Goal: Task Accomplishment & Management: Use online tool/utility

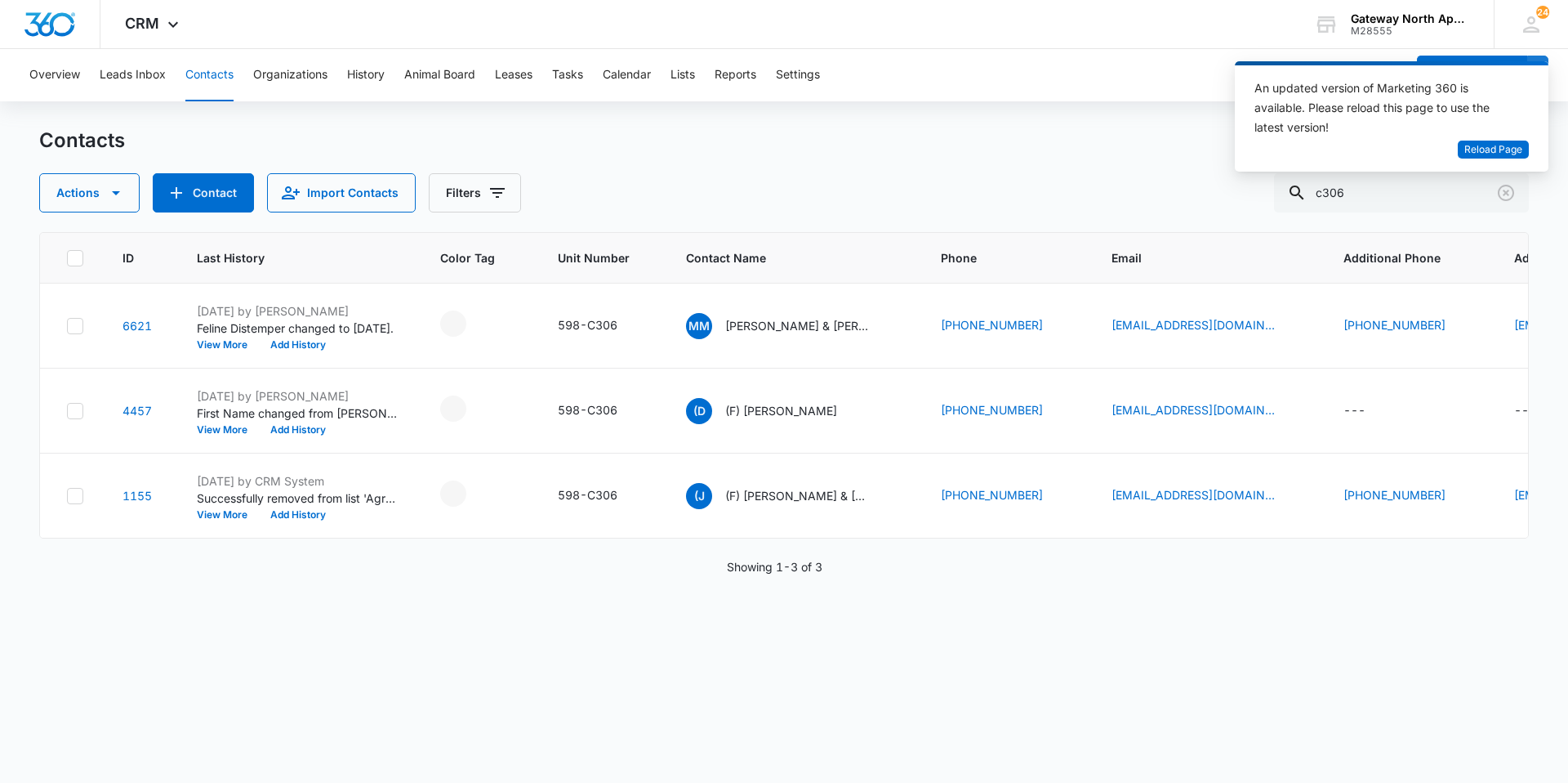
drag, startPoint x: 1380, startPoint y: 190, endPoint x: 1206, endPoint y: 191, distance: 174.0
click at [1206, 191] on div "Actions Contact Import Contacts Filters c306" at bounding box center [784, 193] width 1490 height 39
type input "r304"
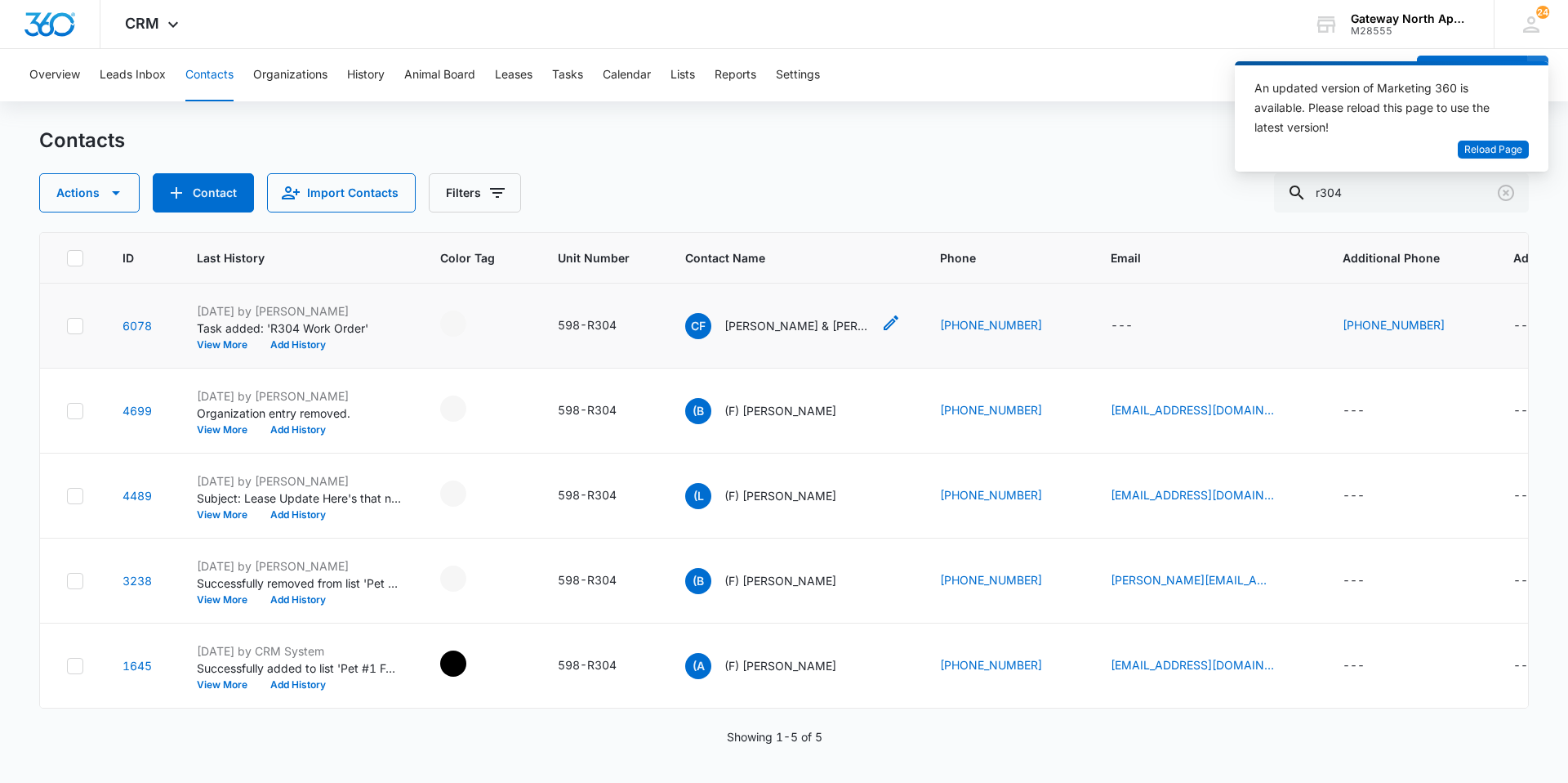
click at [812, 327] on p "[PERSON_NAME] & [PERSON_NAME]" at bounding box center [798, 325] width 147 height 17
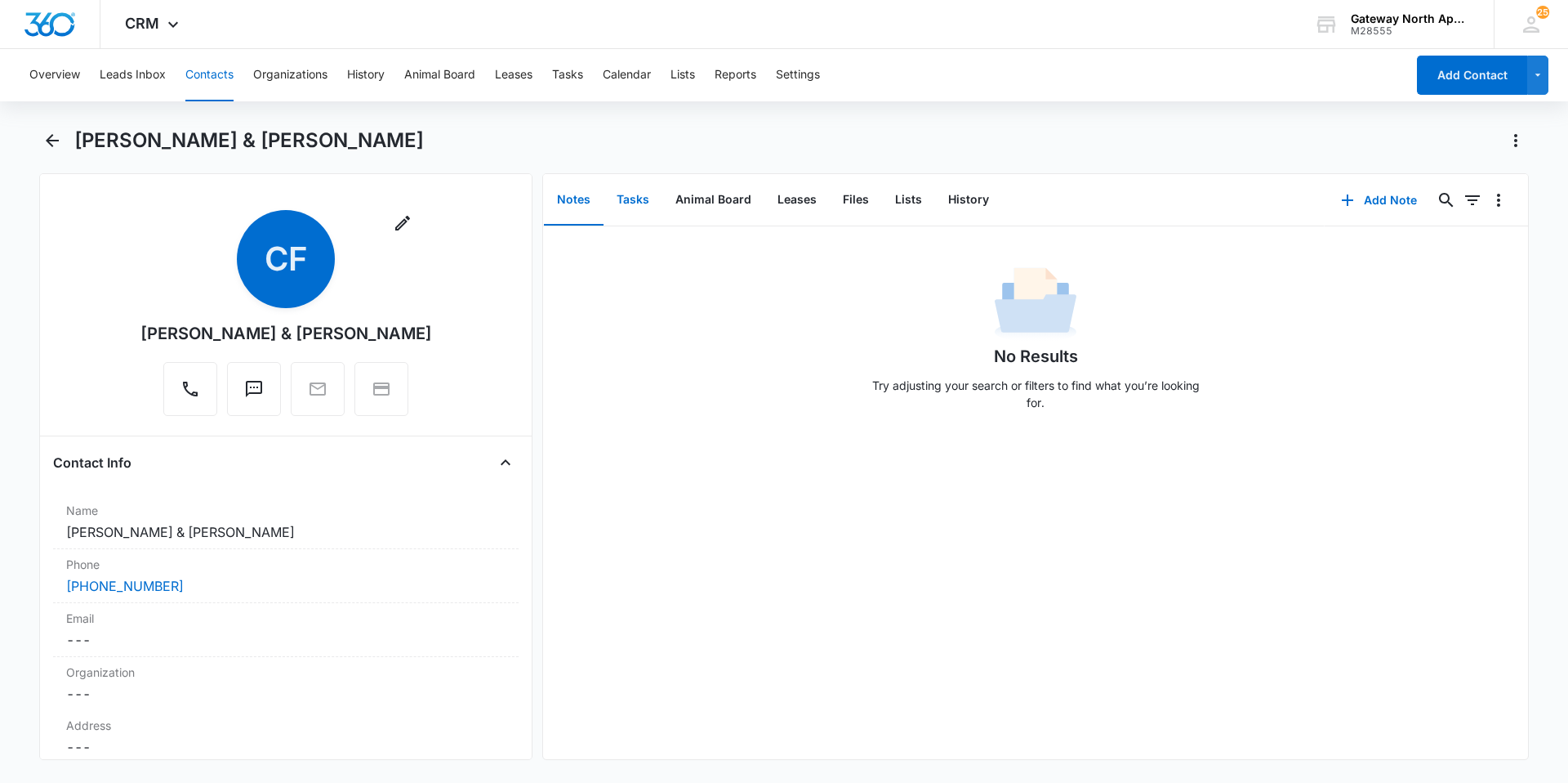
click at [628, 194] on button "Tasks" at bounding box center [633, 200] width 59 height 51
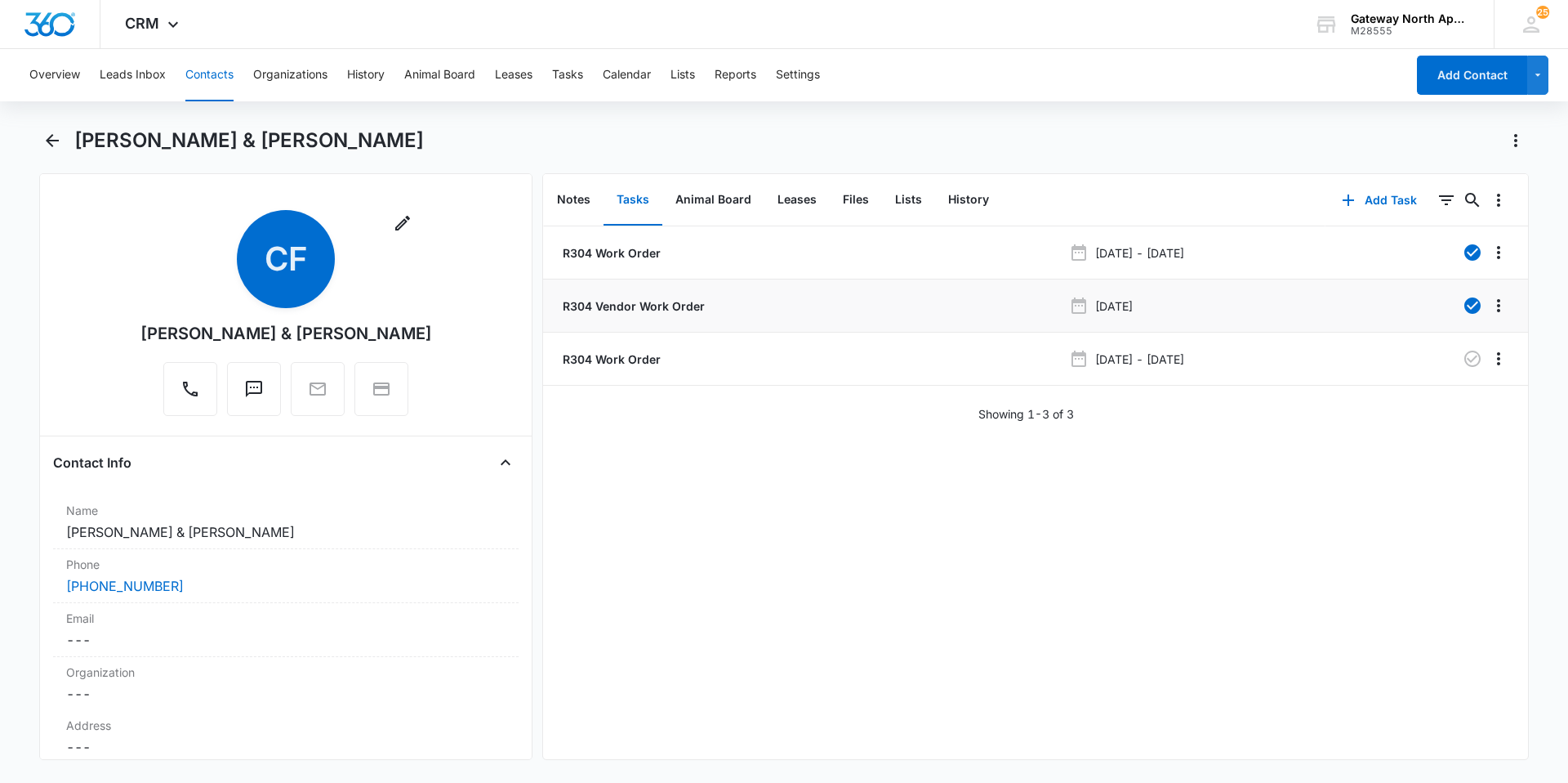
click at [652, 304] on p "R304 Vendor Work Order" at bounding box center [632, 306] width 145 height 17
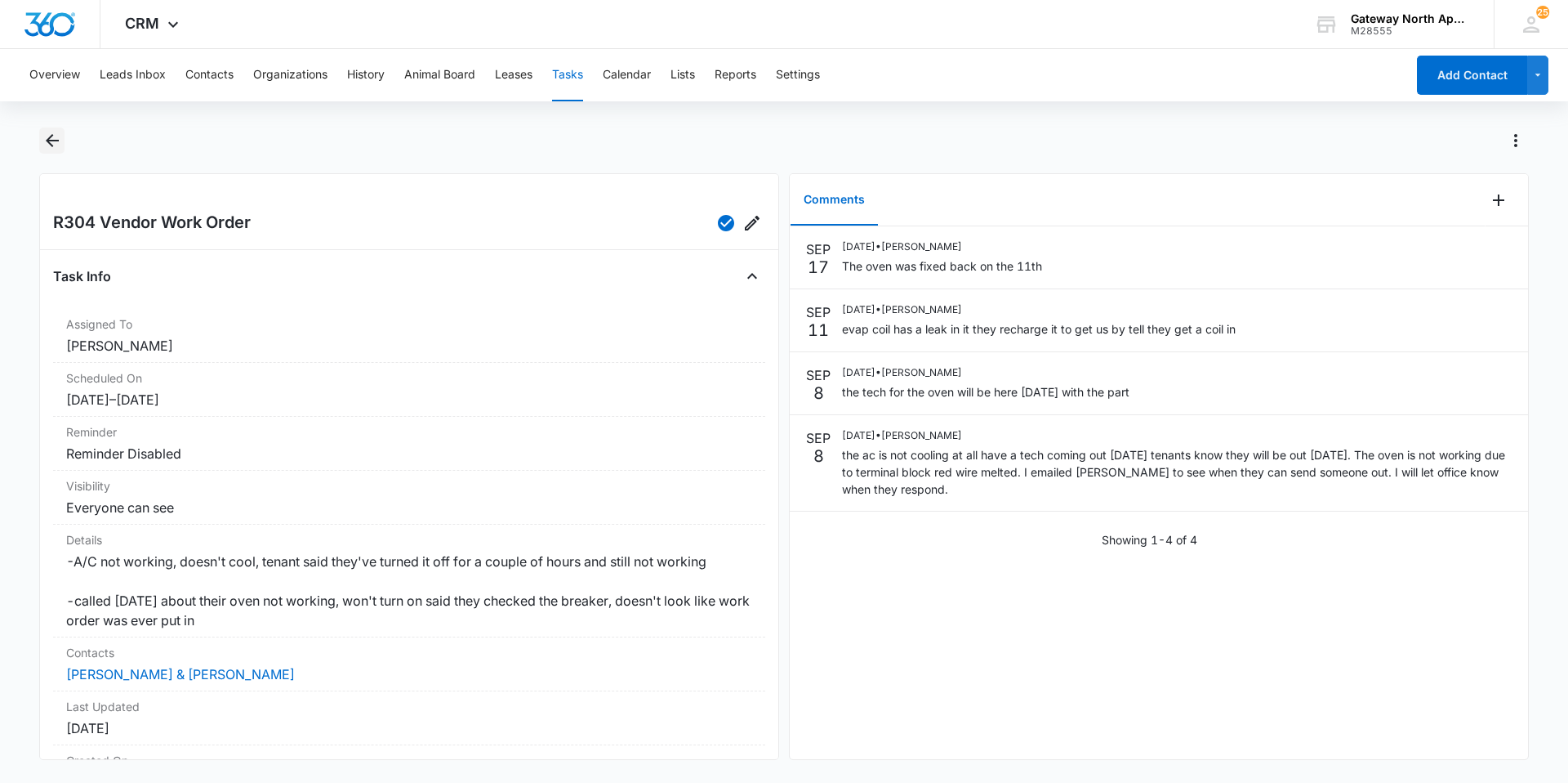
click at [59, 131] on icon "Back" at bounding box center [53, 140] width 20 height 20
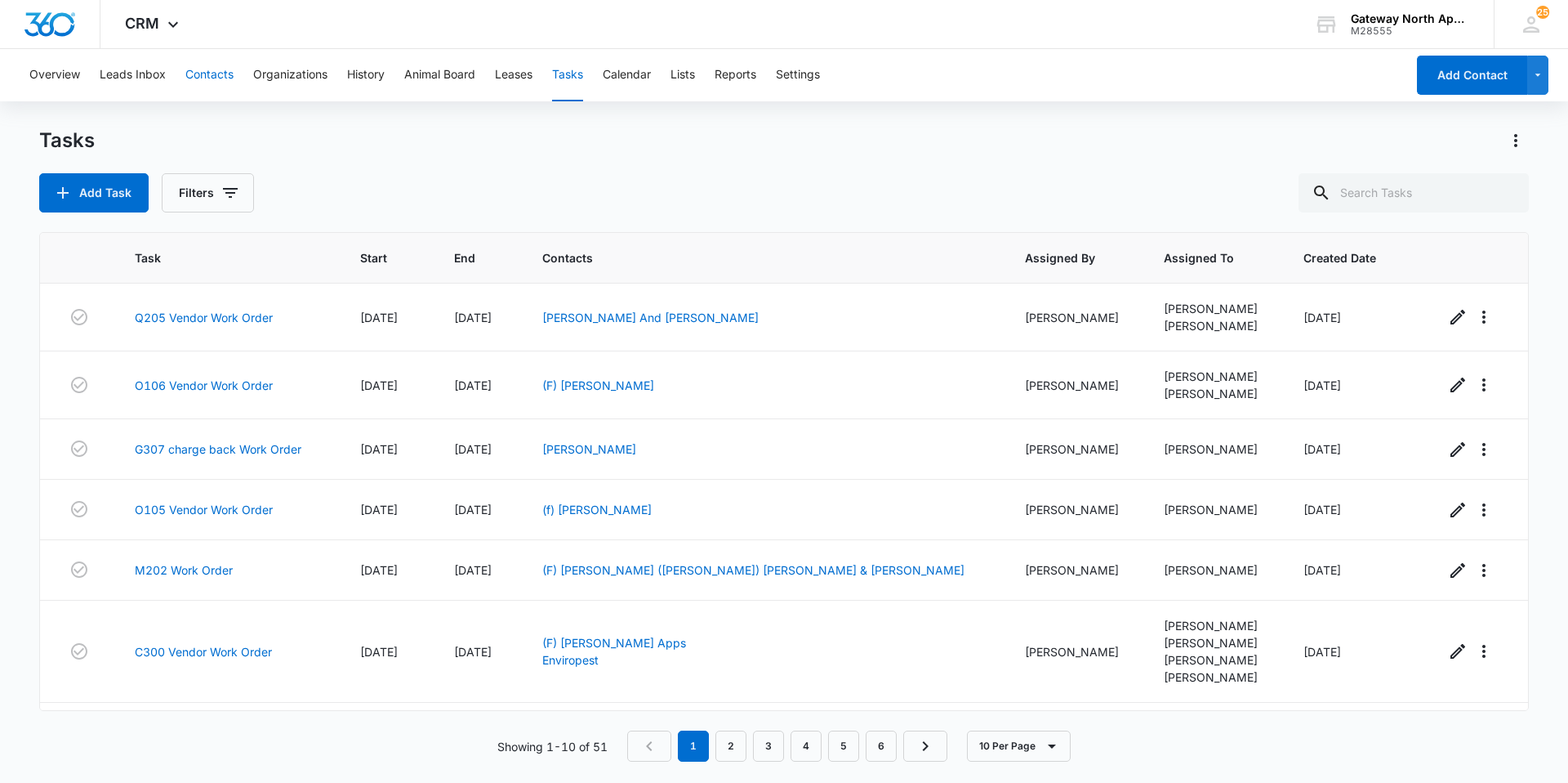
click at [228, 67] on button "Contacts" at bounding box center [209, 76] width 48 height 53
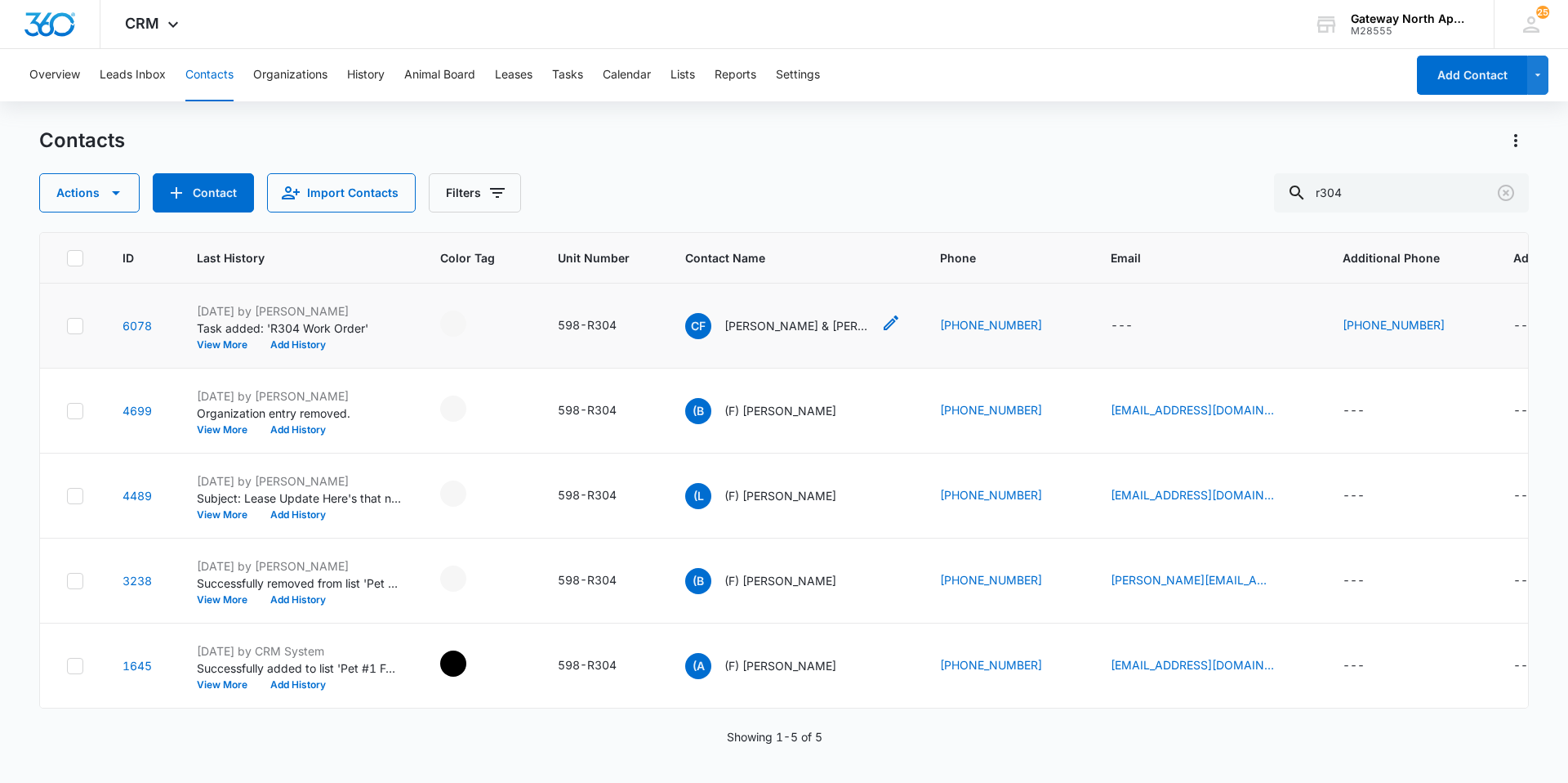
click at [847, 324] on p "[PERSON_NAME] & [PERSON_NAME]" at bounding box center [798, 325] width 147 height 17
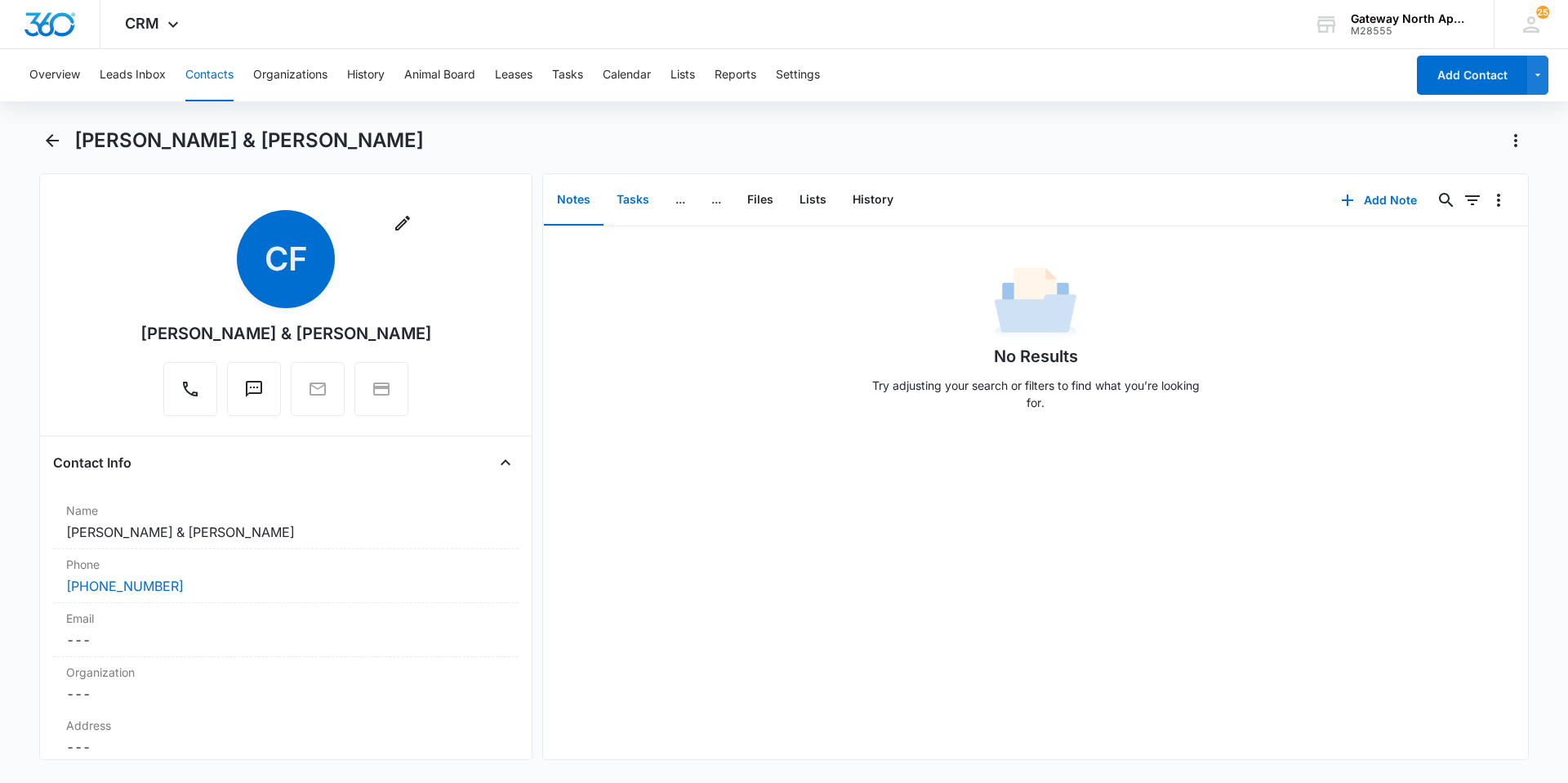
click at [623, 209] on button "Tasks" at bounding box center [633, 200] width 59 height 51
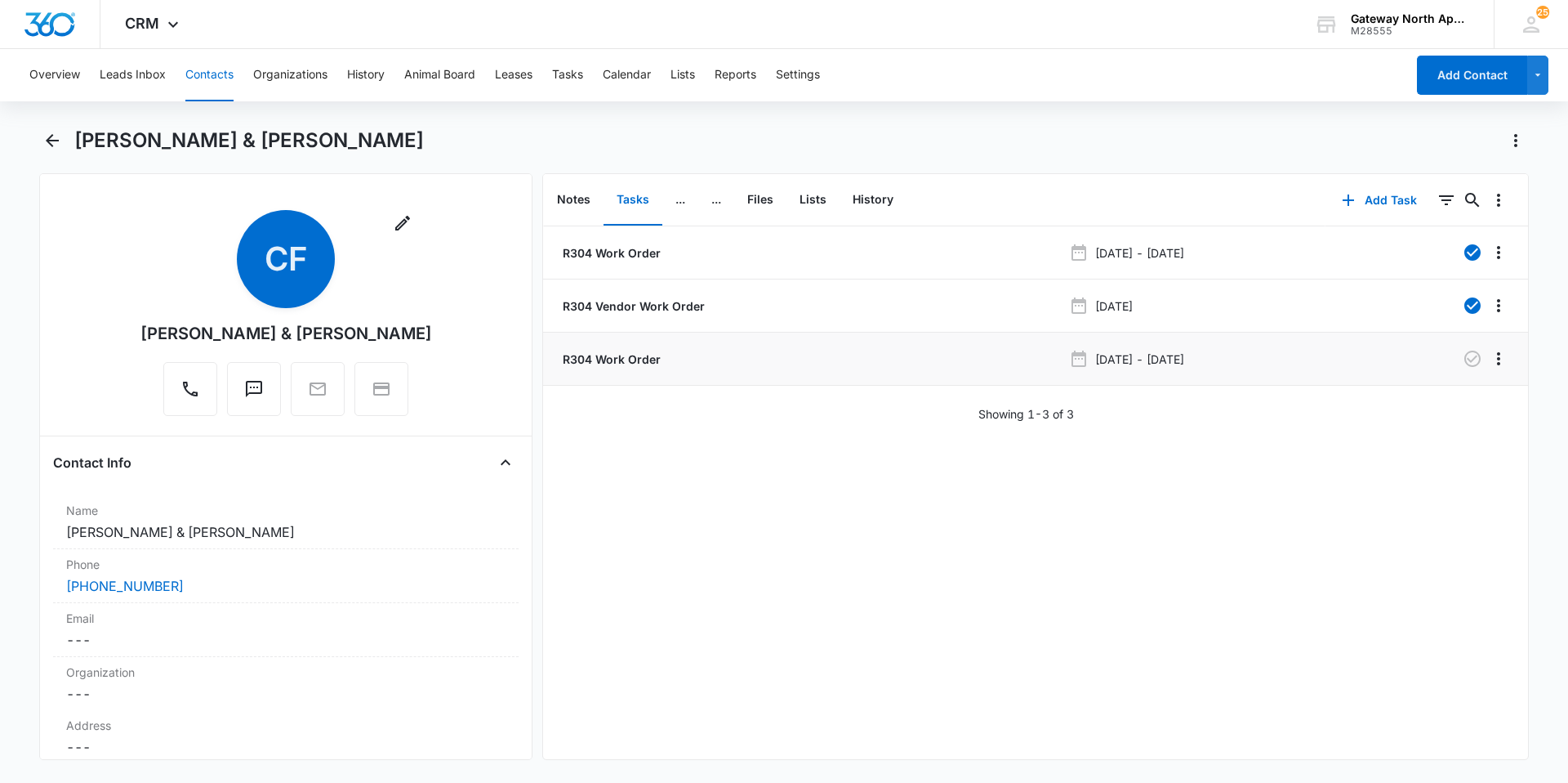
click at [1184, 362] on p "Oct 6, 2025 - Oct 13, 2025" at bounding box center [1139, 359] width 89 height 17
click at [623, 362] on p "R304 Work Order" at bounding box center [609, 359] width 101 height 17
